Goal: Information Seeking & Learning: Understand process/instructions

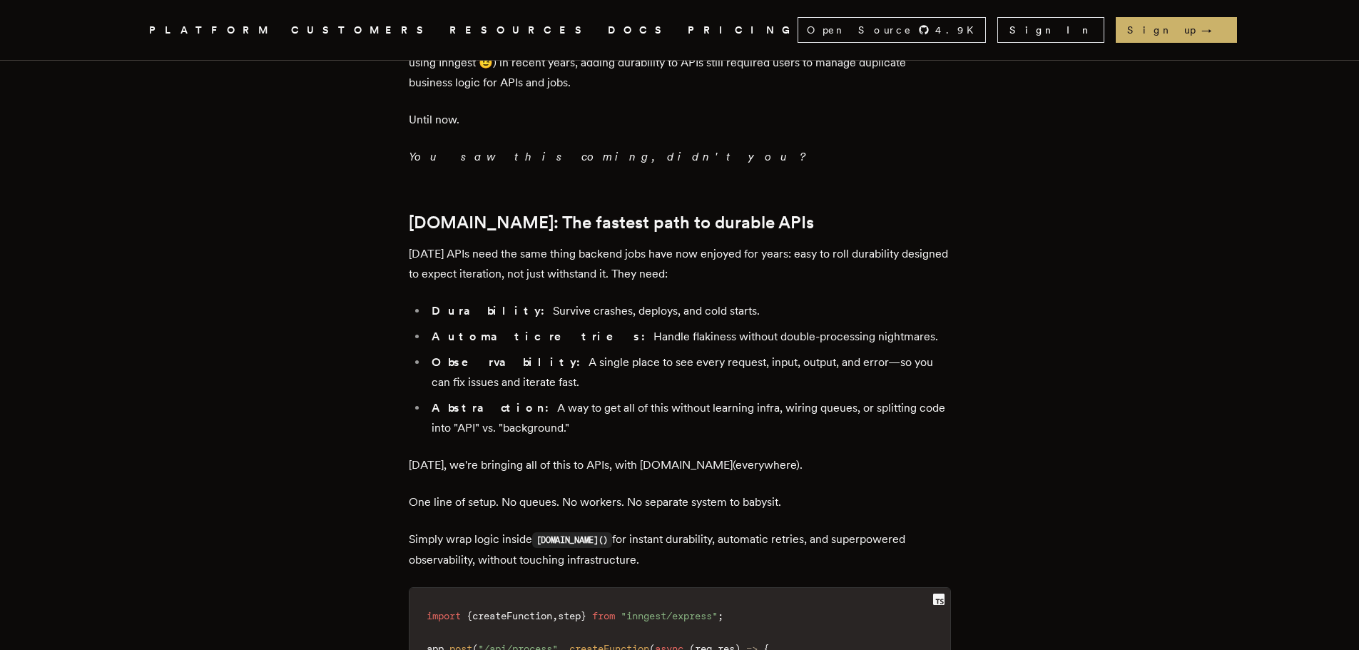
scroll to position [1640, 0]
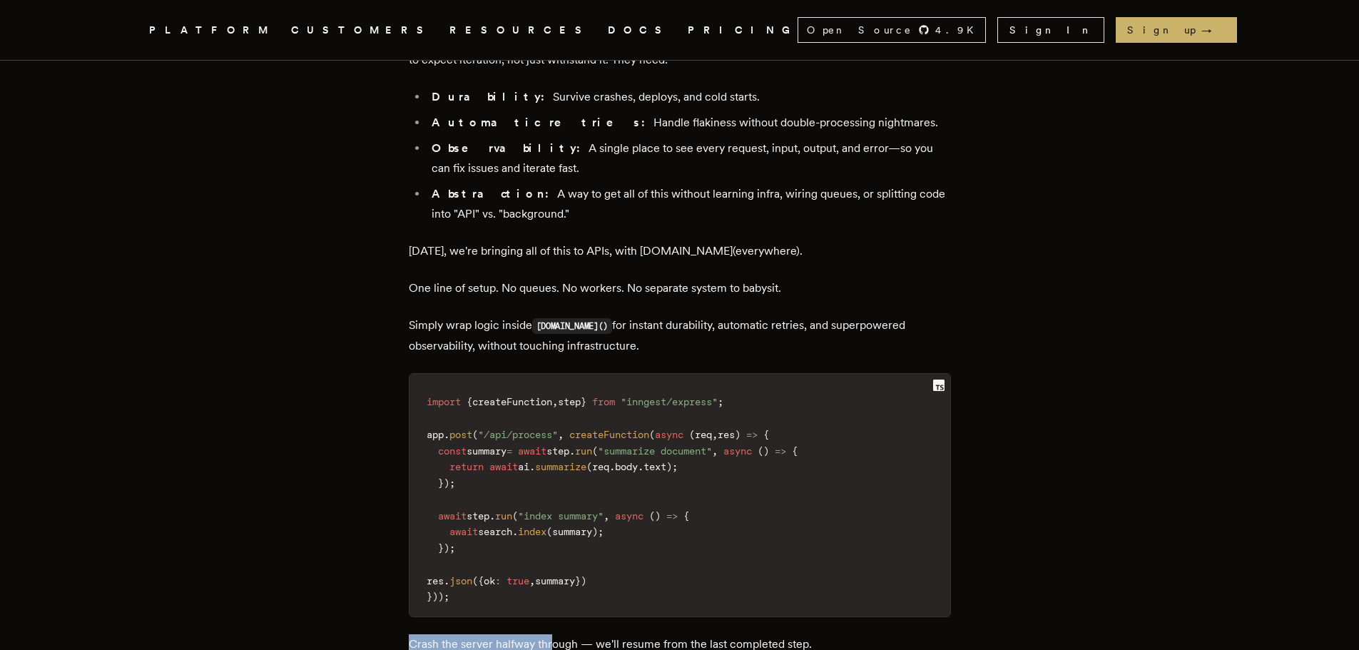
drag, startPoint x: 411, startPoint y: 537, endPoint x: 554, endPoint y: 524, distance: 143.2
click at [554, 524] on main "Introducing Step.Run Everywhere: Build Unbreakable APIs Tony Holdstock-Brown · …" at bounding box center [679, 64] width 571 height 3228
click at [850, 634] on p "Crash the server halfway through — we'll resume from the last completed step." at bounding box center [680, 644] width 542 height 20
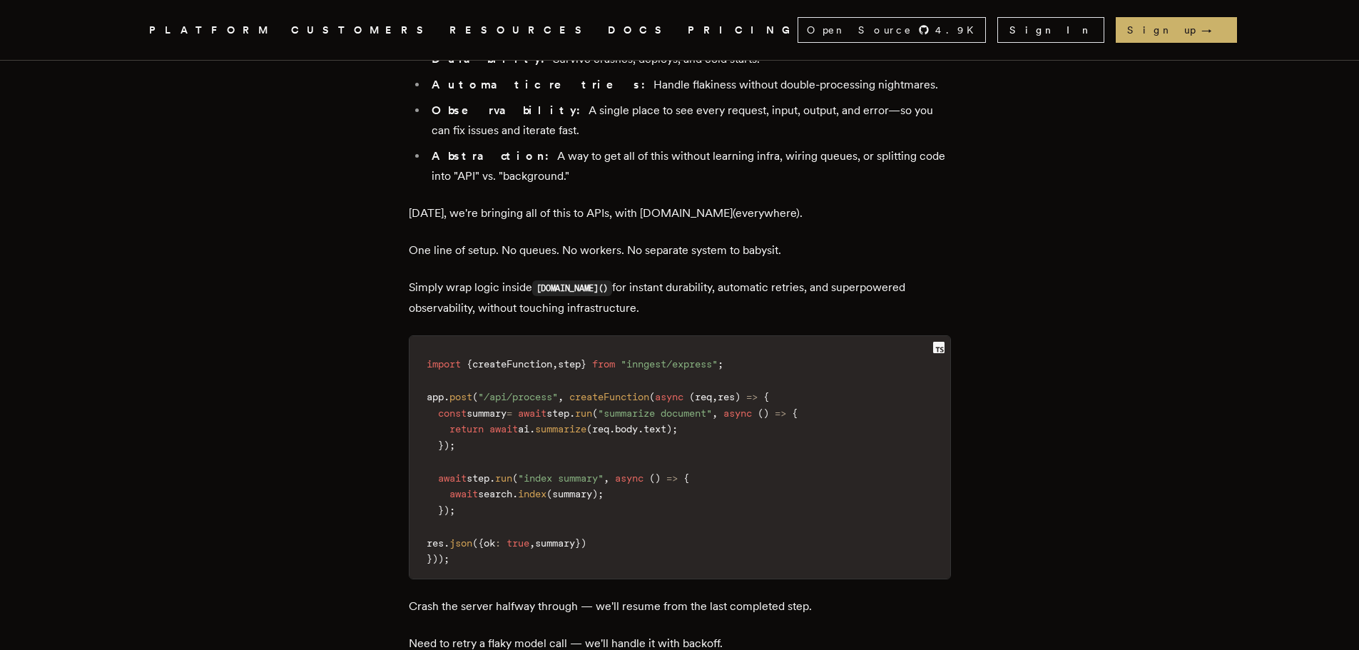
scroll to position [1712, 0]
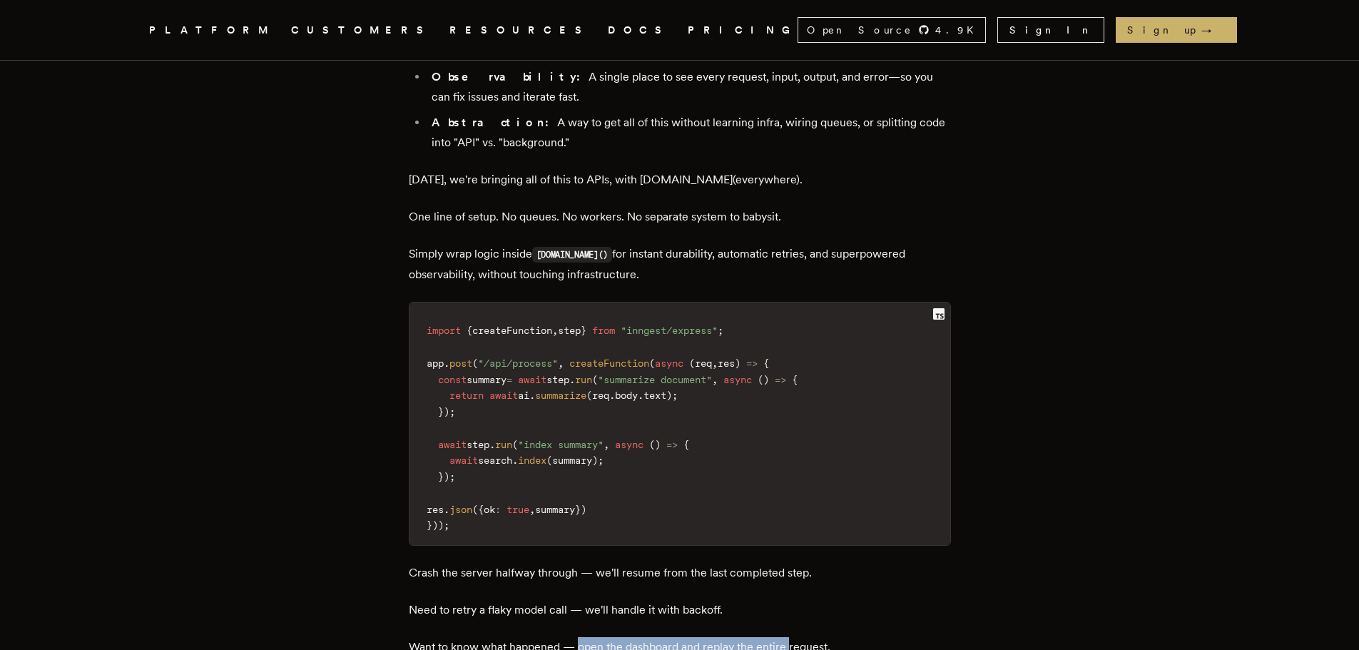
drag, startPoint x: 592, startPoint y: 538, endPoint x: 794, endPoint y: 536, distance: 201.8
click at [794, 637] on p "Want to know what happened — open the dashboard and replay the entire request." at bounding box center [680, 647] width 542 height 20
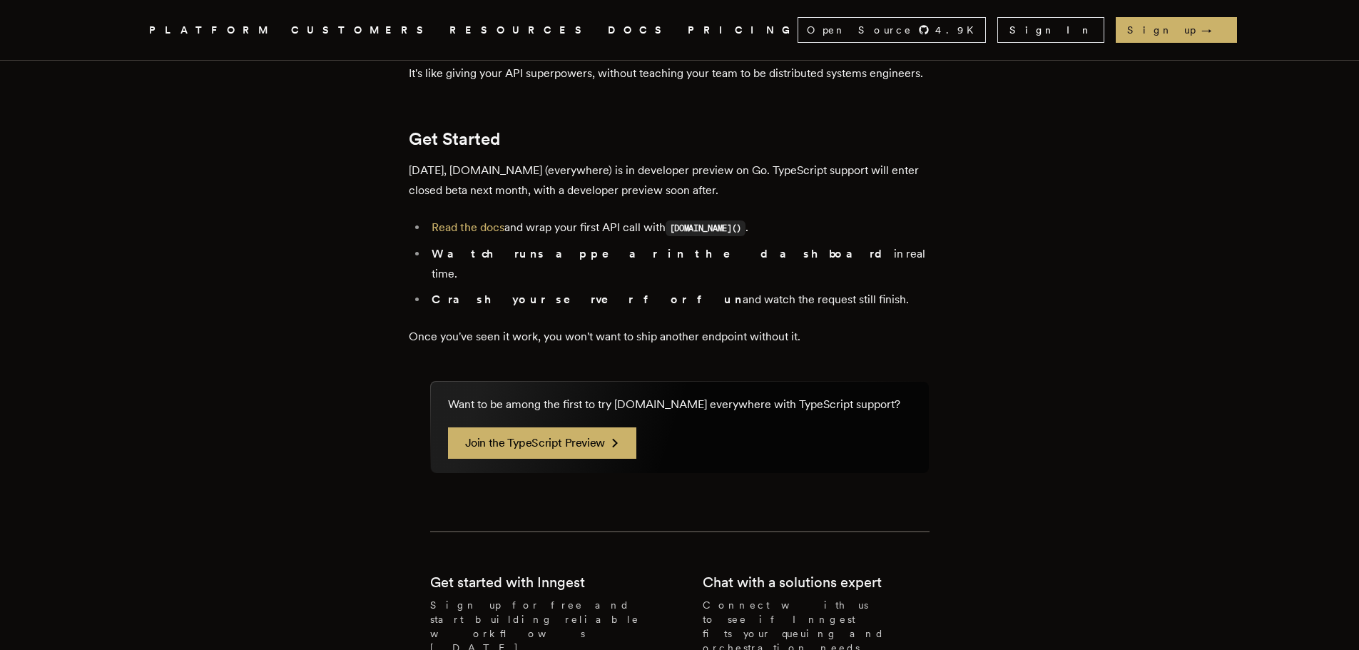
scroll to position [2139, 0]
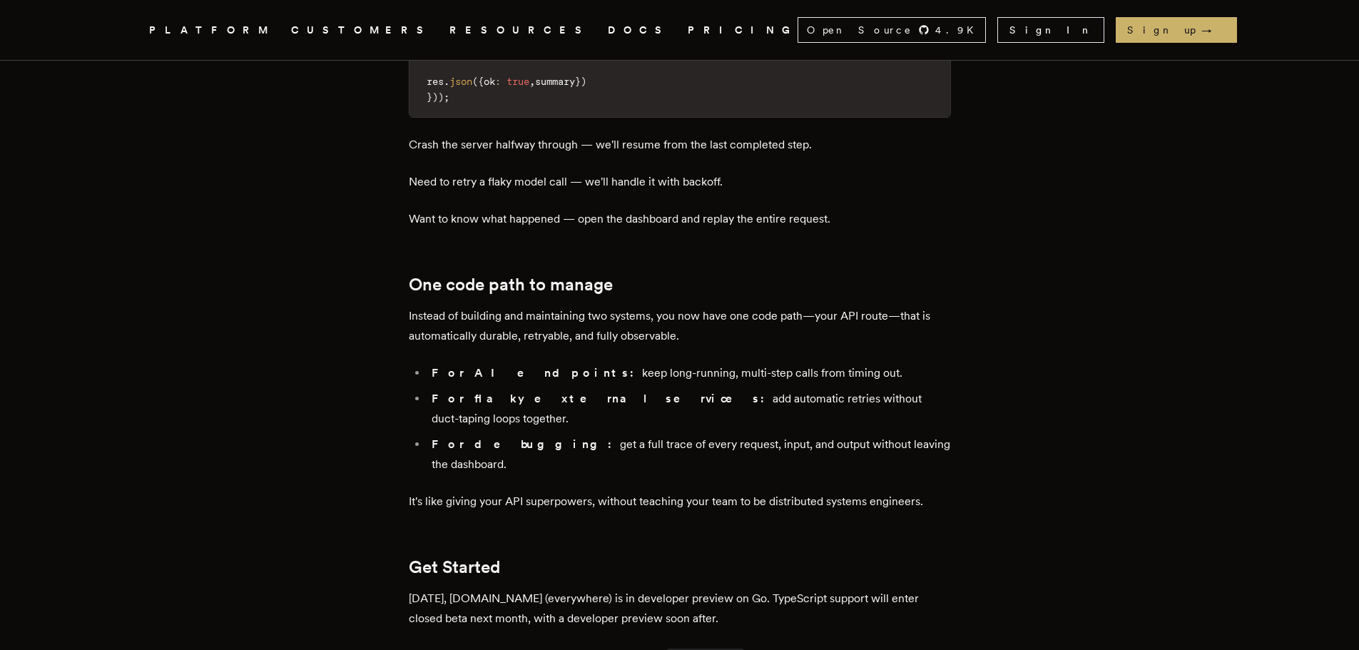
click at [496, 648] on link "Read the docs" at bounding box center [467, 655] width 73 height 14
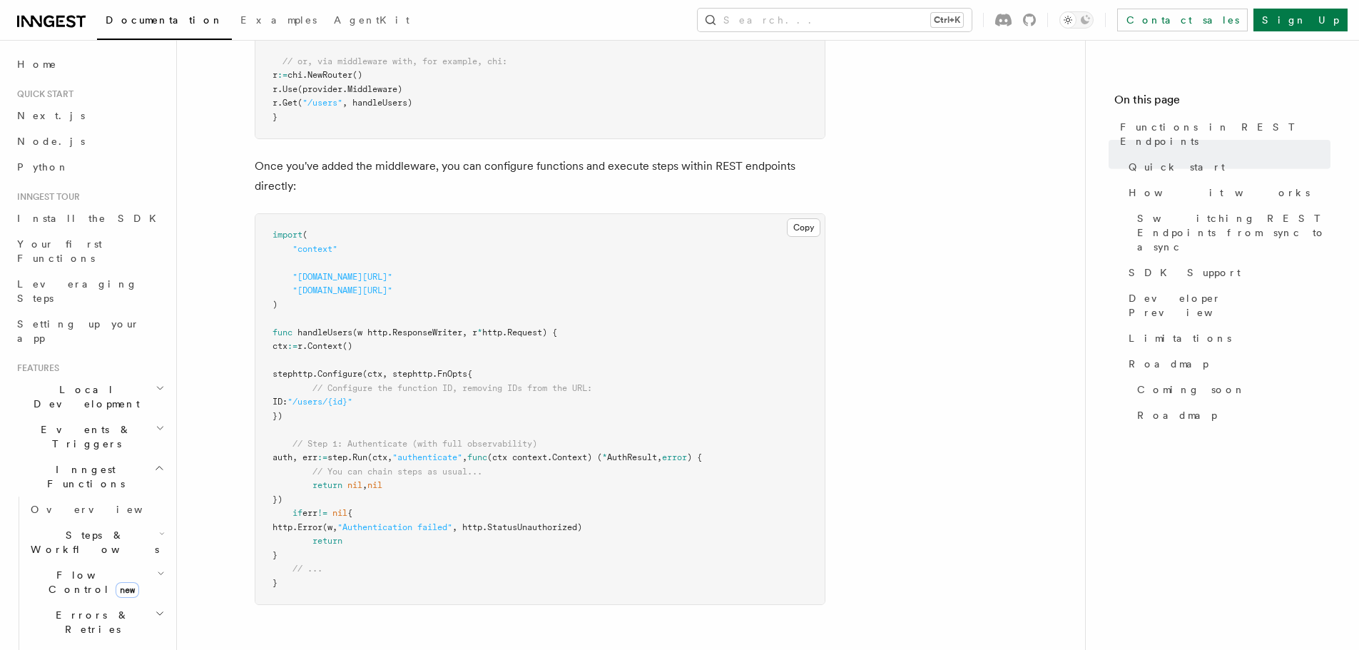
scroll to position [1355, 0]
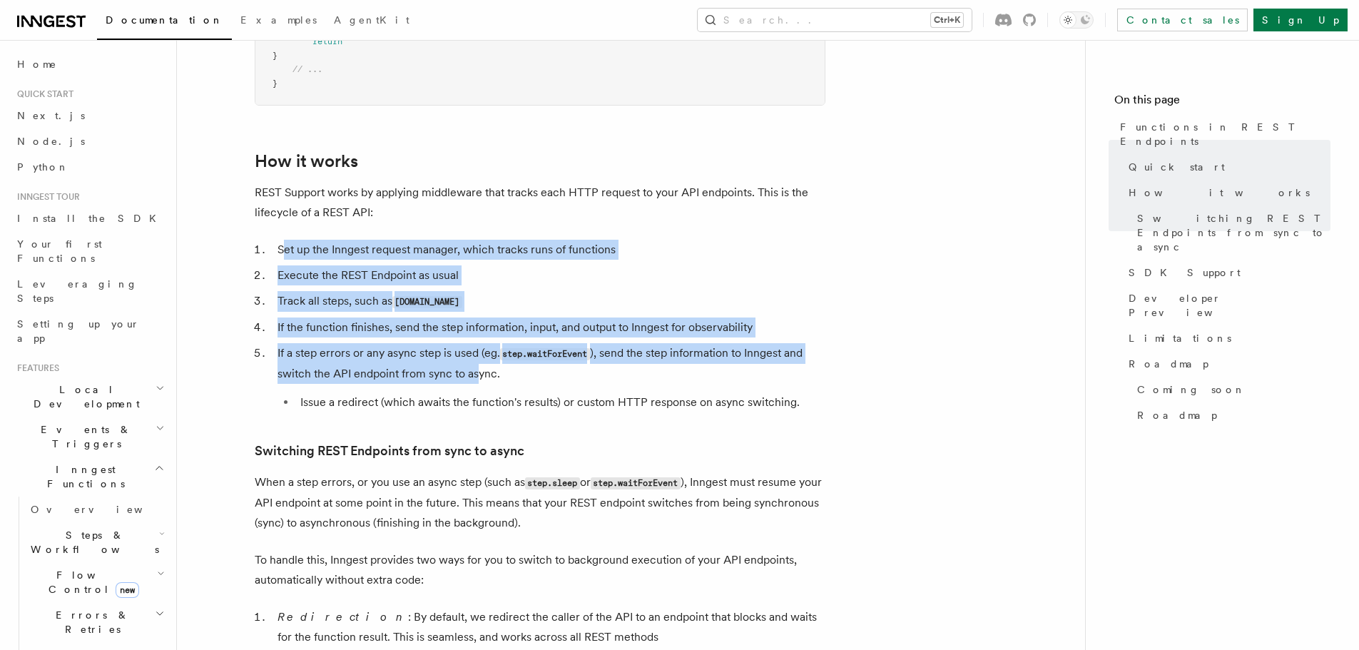
drag, startPoint x: 302, startPoint y: 267, endPoint x: 476, endPoint y: 371, distance: 202.4
click at [476, 371] on ol "Set up the Inngest request manager, which tracks runs of functions Execute the …" at bounding box center [540, 326] width 571 height 173
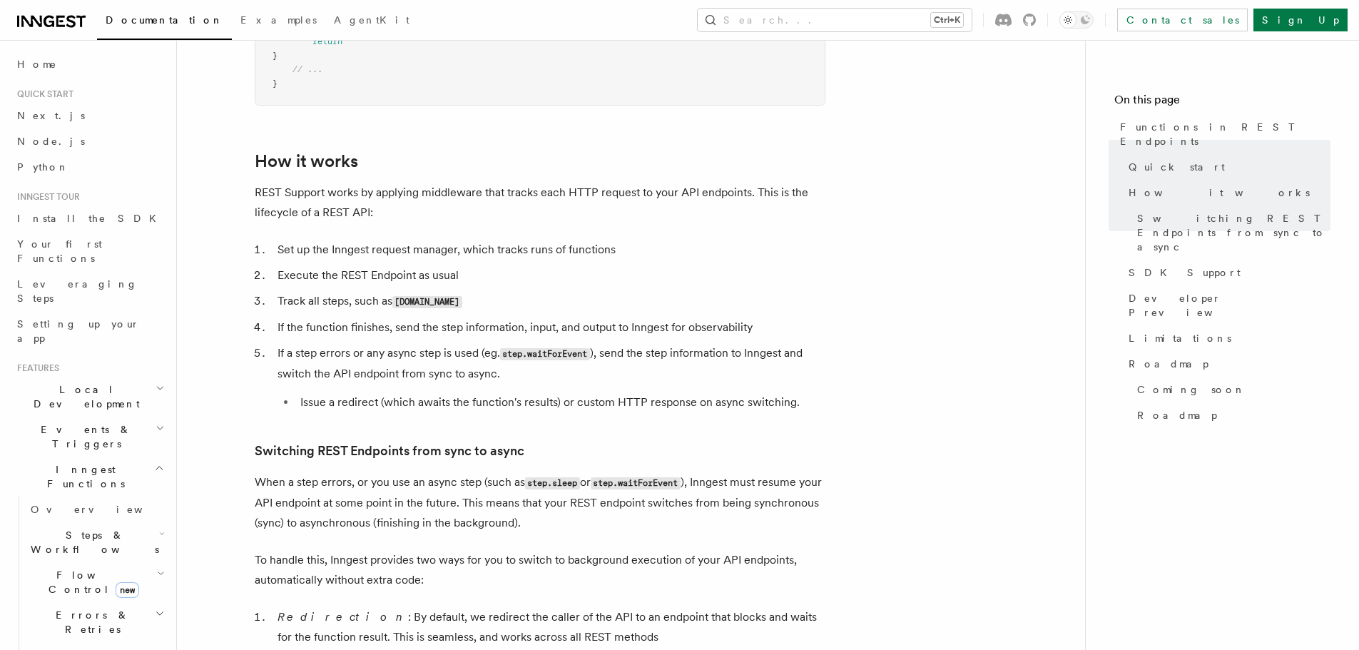
click at [581, 367] on li "If a step errors or any async step is used (eg. step.waitForEvent ), send the s…" at bounding box center [549, 377] width 552 height 69
